Goal: Transaction & Acquisition: Purchase product/service

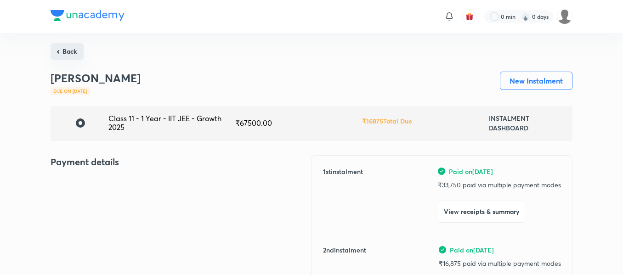
click at [82, 53] on button "Back" at bounding box center [67, 51] width 33 height 17
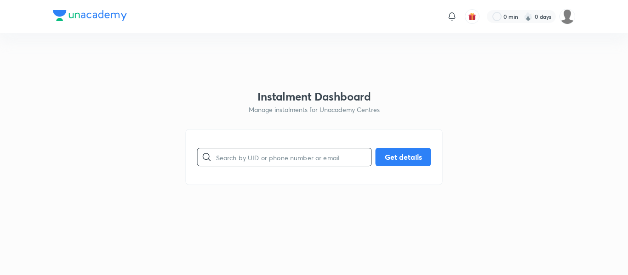
click at [248, 159] on input "text" at bounding box center [293, 157] width 155 height 23
paste input "[PERSON_NAME][EMAIL_ADDRESS][DOMAIN_NAME]"
type input "[PERSON_NAME][EMAIL_ADDRESS][DOMAIN_NAME]"
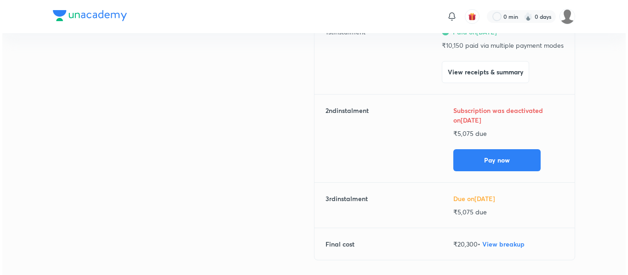
scroll to position [139, 0]
click at [503, 159] on button "Pay now" at bounding box center [494, 160] width 87 height 22
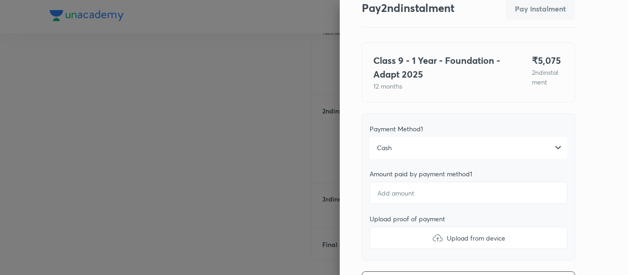
click at [415, 152] on div "Cash" at bounding box center [468, 148] width 198 height 22
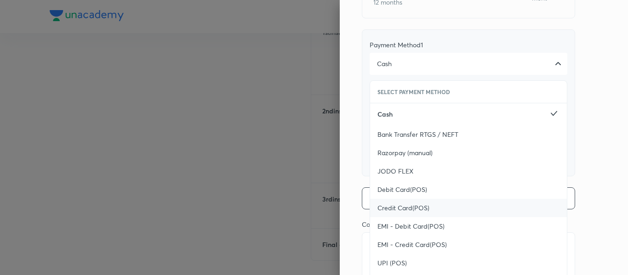
scroll to position [119, 0]
click at [388, 259] on span "UPI (POS)" at bounding box center [391, 261] width 29 height 9
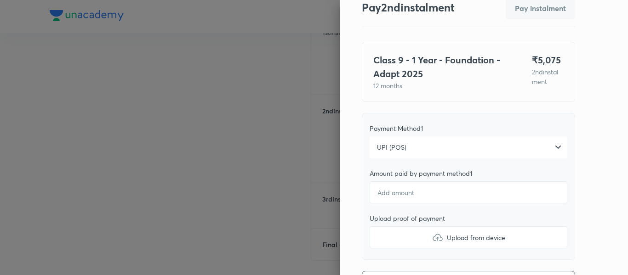
scroll to position [28, 0]
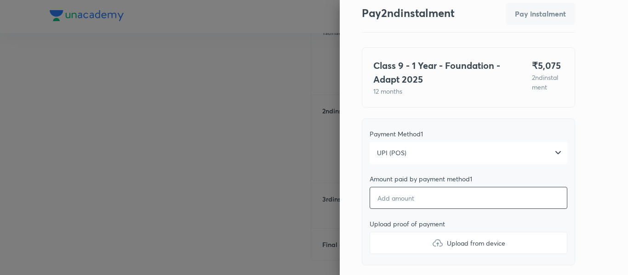
click at [388, 207] on input "number" at bounding box center [468, 198] width 198 height 22
type textarea "x"
type input "5"
type textarea "x"
type input "50"
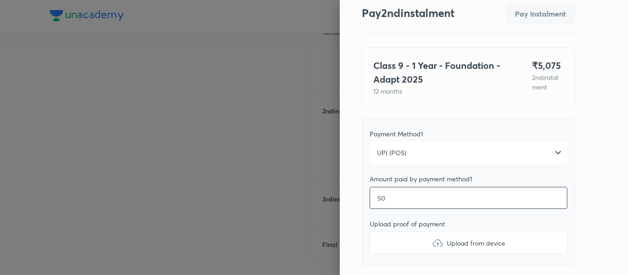
type textarea "x"
type input "507"
type textarea "x"
type input "5075"
type textarea "x"
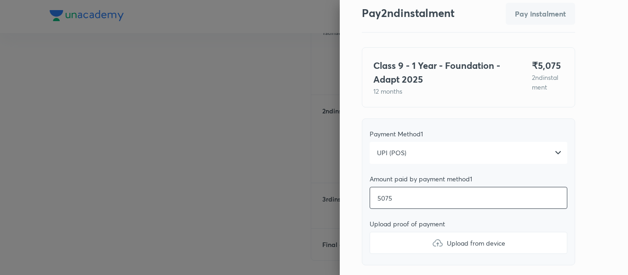
type input "5075"
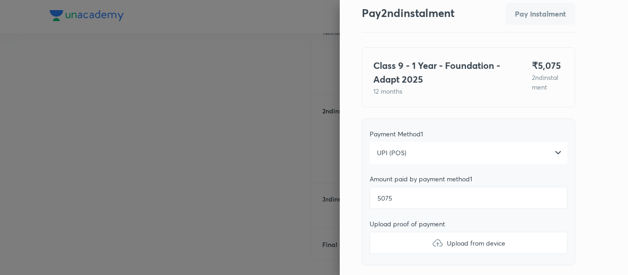
click at [397, 243] on label "Upload from device" at bounding box center [468, 243] width 198 height 22
click at [0, 0] on input "Upload from device" at bounding box center [0, 0] width 0 height 0
type textarea "x"
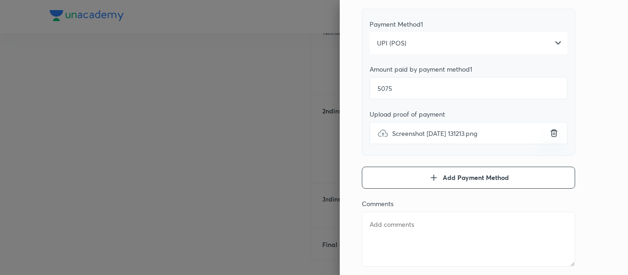
scroll to position [148, 0]
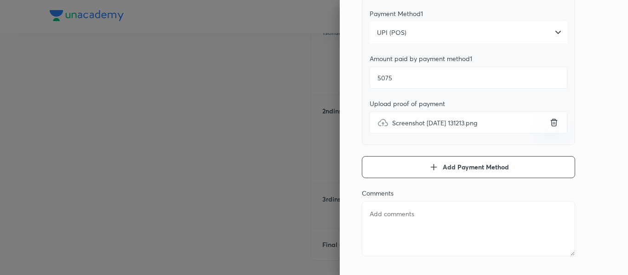
click at [402, 229] on textarea at bounding box center [468, 228] width 213 height 55
type textarea "2"
type textarea "x"
type textarea "2n"
type textarea "x"
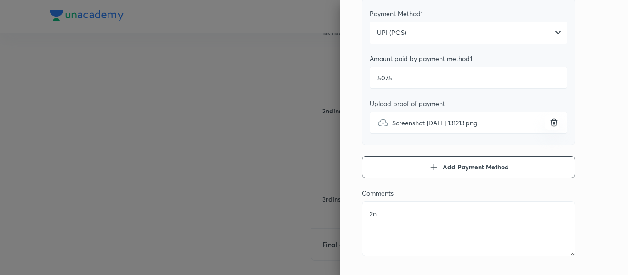
type textarea "2nd"
type textarea "x"
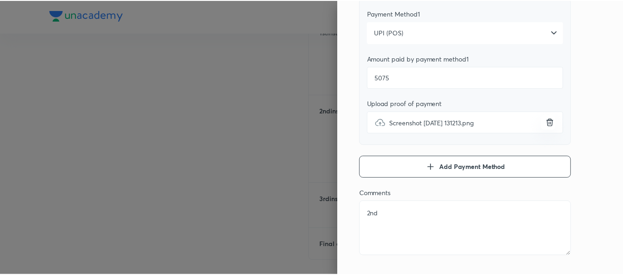
scroll to position [0, 0]
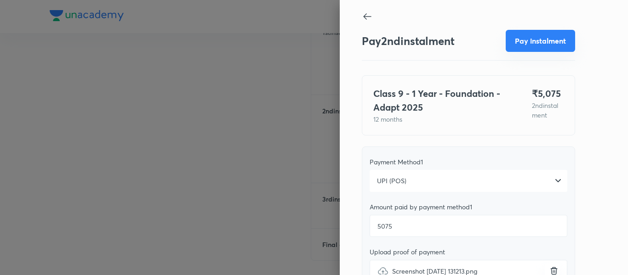
type textarea "2nd"
click at [529, 47] on button "Pay instalment" at bounding box center [540, 41] width 69 height 22
type textarea "x"
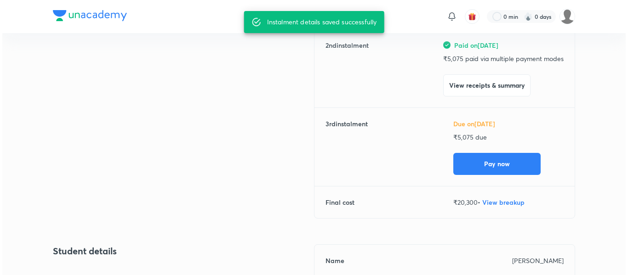
scroll to position [207, 0]
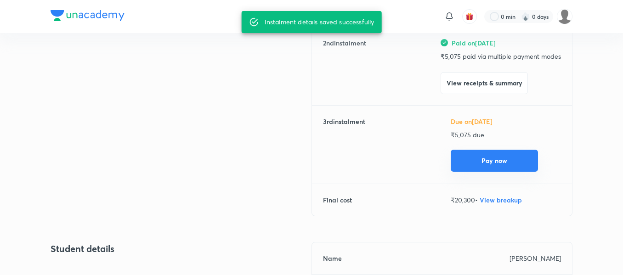
click at [473, 157] on button "Pay now" at bounding box center [494, 161] width 87 height 22
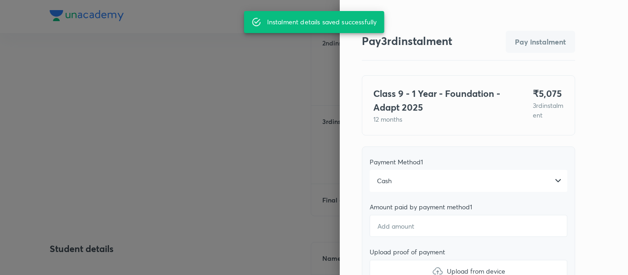
click at [415, 191] on div "Cash" at bounding box center [468, 181] width 198 height 22
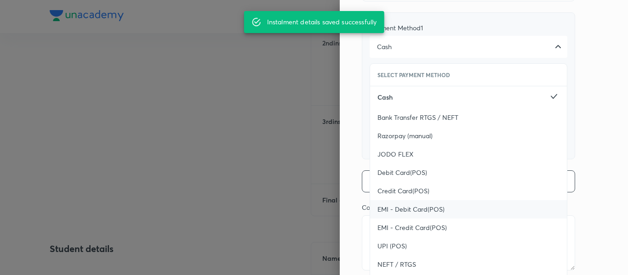
scroll to position [135, 0]
click at [377, 241] on span "UPI (POS)" at bounding box center [391, 245] width 29 height 9
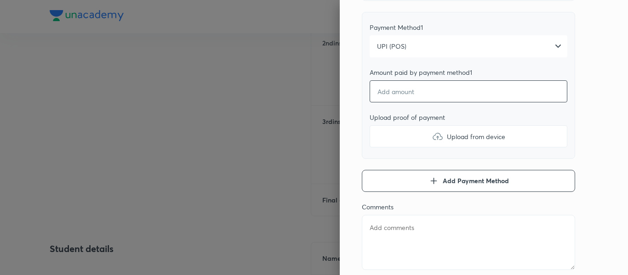
click at [406, 96] on input "number" at bounding box center [468, 91] width 198 height 22
type textarea "x"
type input "5"
type textarea "x"
type input "50"
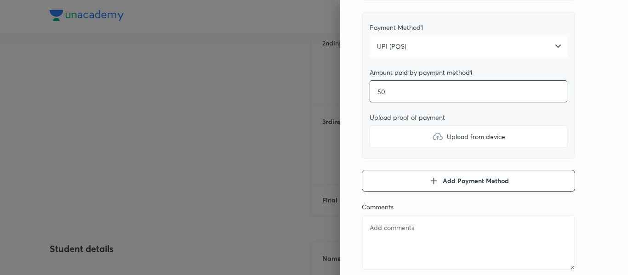
type textarea "x"
type input "507"
type textarea "x"
type input "5075"
type textarea "x"
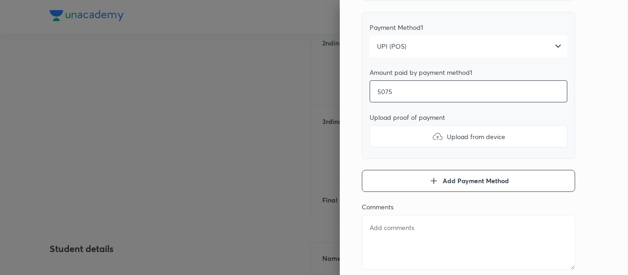
type input "5075"
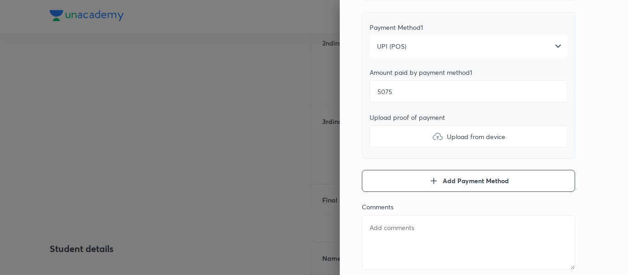
click at [406, 134] on label "Upload from device" at bounding box center [468, 136] width 198 height 22
click at [0, 0] on input "Upload from device" at bounding box center [0, 0] width 0 height 0
type textarea "x"
click at [411, 240] on textarea at bounding box center [468, 242] width 213 height 55
type textarea "3"
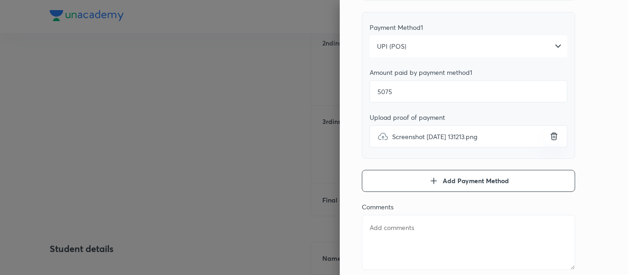
type textarea "x"
type textarea "3r"
type textarea "x"
type textarea "3rd"
type textarea "x"
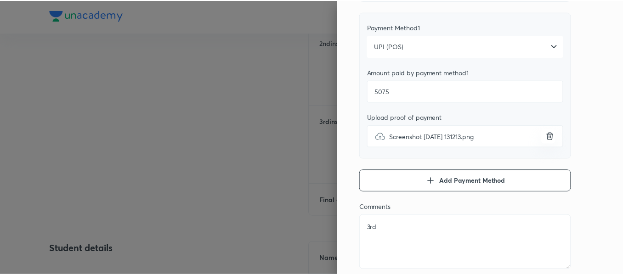
scroll to position [0, 0]
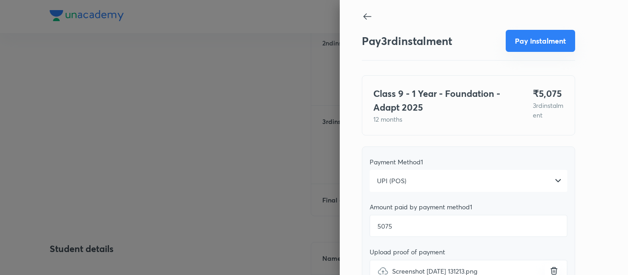
type textarea "3rd"
click at [524, 41] on button "Pay instalment" at bounding box center [540, 41] width 69 height 22
type textarea "x"
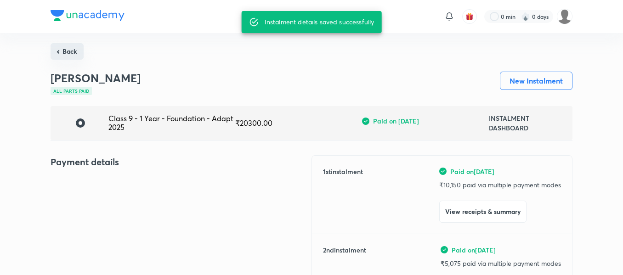
click at [66, 57] on button "Back" at bounding box center [67, 51] width 33 height 17
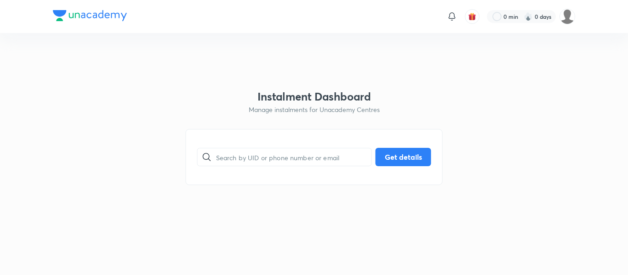
click at [271, 92] on h3 "Instalment Dashboard" at bounding box center [314, 96] width 114 height 13
